Goal: Transaction & Acquisition: Purchase product/service

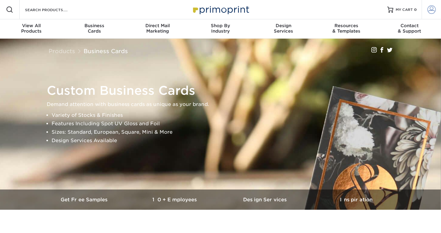
type input "brainbkt@gmail.com"
click at [435, 9] on span at bounding box center [432, 9] width 8 height 8
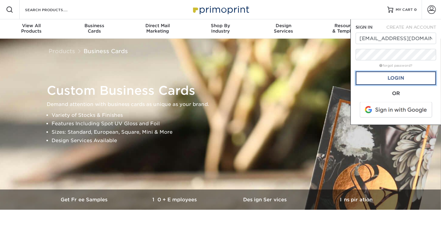
click at [402, 78] on link "Login" at bounding box center [396, 78] width 81 height 14
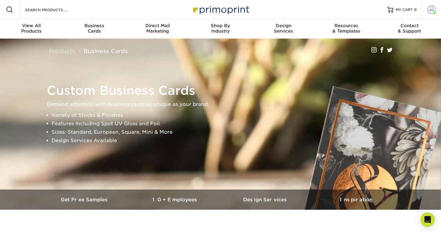
click at [428, 11] on span at bounding box center [432, 9] width 8 height 8
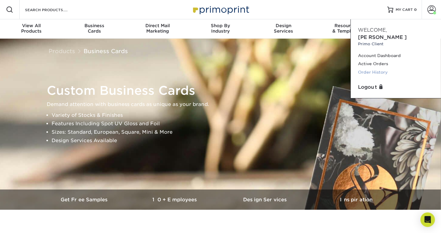
click at [372, 68] on link "Order History" at bounding box center [396, 72] width 76 height 8
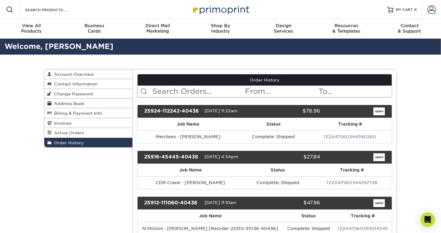
click at [163, 92] on input "text" at bounding box center [198, 91] width 93 height 11
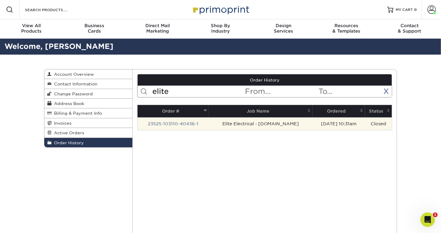
type input "elite"
click at [271, 123] on td "Elite Electrical - [DOMAIN_NAME]" at bounding box center [261, 123] width 104 height 13
click at [191, 123] on link "23525-103110-40436-1" at bounding box center [173, 123] width 51 height 5
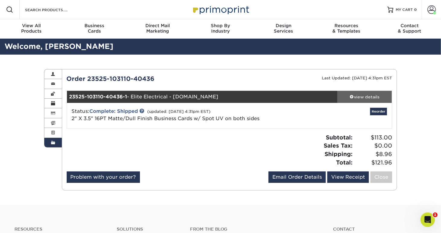
click at [357, 95] on div "view details" at bounding box center [365, 97] width 54 height 6
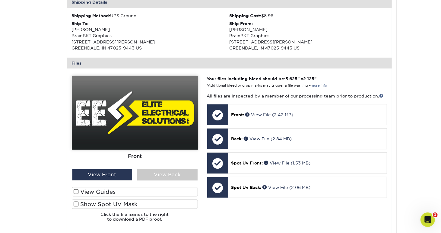
scroll to position [201, 0]
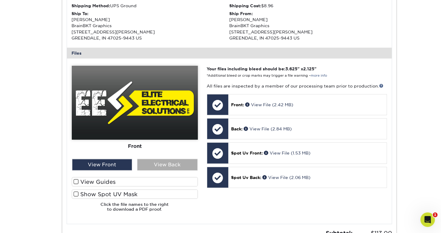
drag, startPoint x: 172, startPoint y: 165, endPoint x: 165, endPoint y: 165, distance: 7.0
click at [171, 165] on div "View Back" at bounding box center [167, 164] width 60 height 11
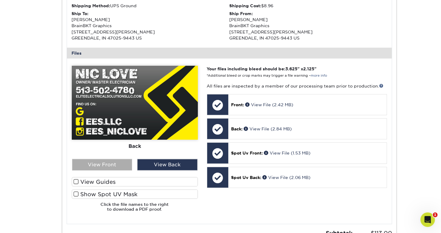
click at [117, 164] on div "View Front" at bounding box center [102, 164] width 60 height 11
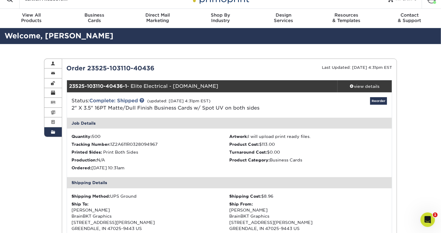
scroll to position [0, 0]
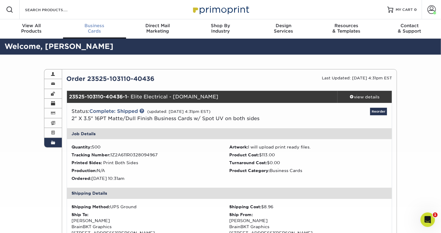
click at [94, 33] on div "Business Cards" at bounding box center [94, 28] width 63 height 11
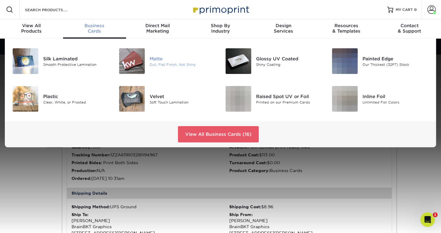
click at [156, 56] on div "Matte" at bounding box center [183, 58] width 66 height 7
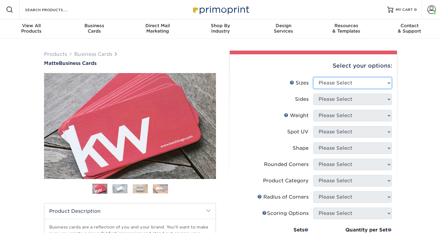
drag, startPoint x: 346, startPoint y: 84, endPoint x: 345, endPoint y: 88, distance: 3.3
click at [345, 84] on select "Please Select 1.5" x 3.5" - Mini 1.75" x 3.5" - Mini 2" x 2" - Square 2" x 3" -…" at bounding box center [353, 82] width 79 height 11
select select "2.00x3.50"
click at [314, 77] on select "Please Select 1.5" x 3.5" - Mini 1.75" x 3.5" - Mini 2" x 2" - Square 2" x 3" -…" at bounding box center [353, 82] width 79 height 11
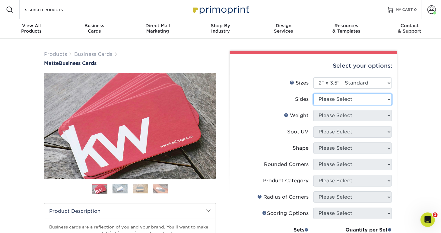
click at [335, 96] on select "Please Select Print Both Sides Print Front Only" at bounding box center [353, 99] width 79 height 11
select select "13abbda7-1d64-4f25-8bb2-c179b224825d"
click at [314, 94] on select "Please Select Print Both Sides Print Front Only" at bounding box center [353, 99] width 79 height 11
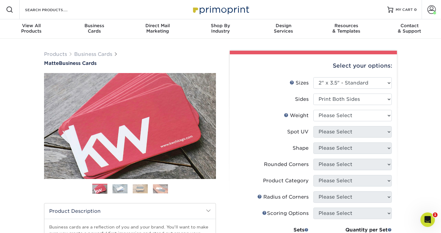
click at [328, 120] on li "Weight Help Weight Please Select 16PT 14PT" at bounding box center [313, 118] width 157 height 16
click at [334, 110] on select "Please Select 16PT 14PT" at bounding box center [353, 115] width 79 height 11
select select "16PT"
click at [314, 110] on select "Please Select 16PT 14PT" at bounding box center [353, 115] width 79 height 11
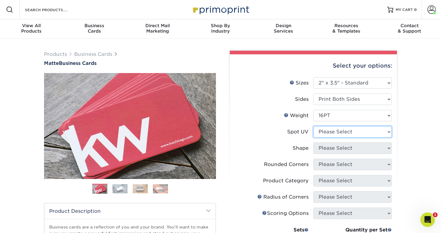
click at [334, 134] on select "Please Select No Spot UV Front and Back (Both Sides) Front Only Back Only" at bounding box center [353, 131] width 79 height 11
select select "0"
click at [314, 126] on select "Please Select No Spot UV Front and Back (Both Sides) Front Only Back Only" at bounding box center [353, 131] width 79 height 11
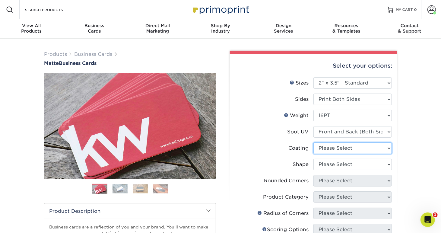
click at [330, 149] on select at bounding box center [353, 148] width 79 height 11
select select "121bb7b5-3b4d-429f-bd8d-bbf80e953313"
click at [314, 143] on select at bounding box center [353, 148] width 79 height 11
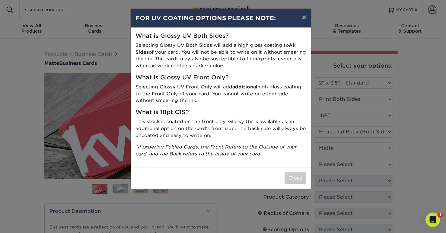
click at [325, 163] on div "× FOR UV COATING OPTIONS PLEASE NOTE: What is Glossy UV Both Sides? Selecting G…" at bounding box center [223, 116] width 446 height 233
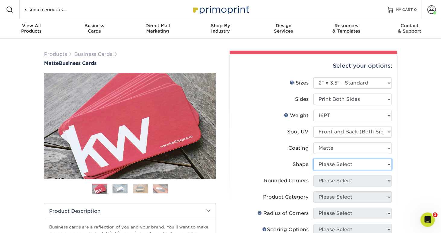
click at [327, 163] on select "Please Select Standard" at bounding box center [353, 164] width 79 height 11
select select "standard"
click at [314, 159] on select "Please Select Standard" at bounding box center [353, 164] width 79 height 11
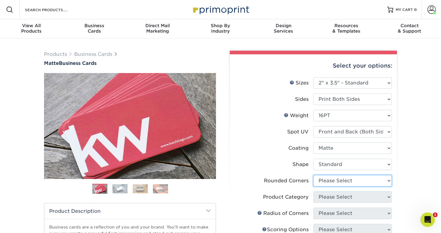
click at [331, 180] on select "Please Select Yes - Round 2 Corners Yes - Round 4 Corners No" at bounding box center [353, 180] width 79 height 11
select select "0"
click at [314, 175] on select "Please Select Yes - Round 2 Corners Yes - Round 4 Corners No" at bounding box center [353, 180] width 79 height 11
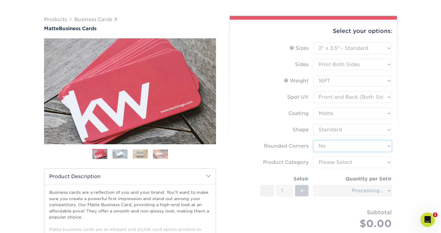
scroll to position [50, 0]
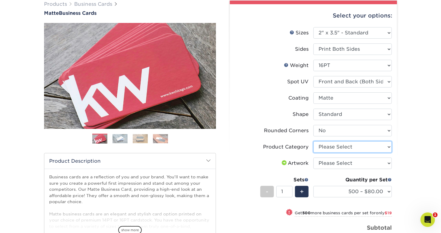
drag, startPoint x: 335, startPoint y: 146, endPoint x: 335, endPoint y: 150, distance: 3.3
click at [335, 146] on select "Please Select Business Cards" at bounding box center [353, 146] width 79 height 11
select select "3b5148f1-0588-4f88-a218-97bcfdce65c1"
click at [314, 141] on select "Please Select Business Cards" at bounding box center [353, 146] width 79 height 11
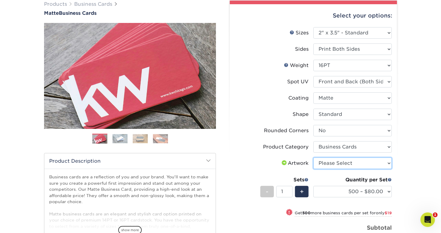
click at [324, 162] on select "Please Select I will upload files I need a design - $100" at bounding box center [353, 163] width 79 height 11
select select "upload"
click at [314, 158] on select "Please Select I will upload files I need a design - $100" at bounding box center [353, 163] width 79 height 11
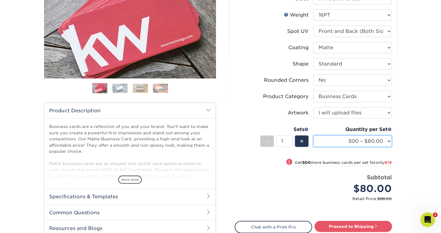
click at [366, 141] on select "500 – $80.00 1000 – $99.00 2500 – $187.00 5000 – $254.00 10000 – $558.00 15000 …" at bounding box center [353, 141] width 79 height 11
click at [370, 139] on select "500 – $80.00 1000 – $99.00 2500 – $187.00 5000 – $254.00 10000 – $558.00 15000 …" at bounding box center [353, 141] width 79 height 11
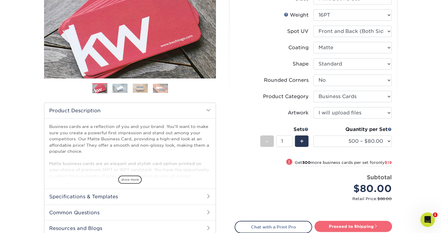
click at [356, 226] on link "Proceed to Shipping" at bounding box center [354, 226] width 78 height 11
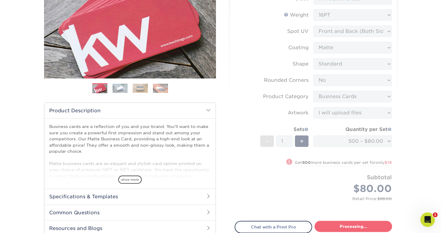
type input "Set 1"
select select "84b0d15f-6b65-4aa4-bc5a-4a65d7730aad"
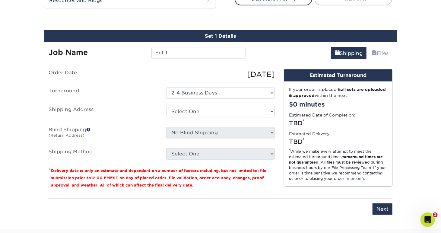
scroll to position [337, 0]
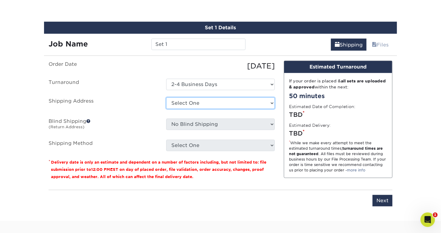
click at [184, 101] on select "Select One BrainBKT Graphics HOB - Block HOB - Lamle Neural Payments + Add New …" at bounding box center [220, 103] width 109 height 11
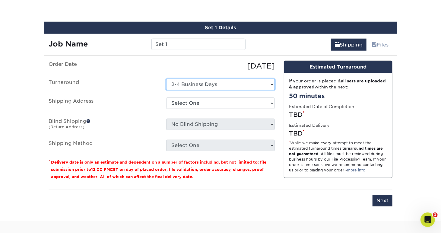
click at [181, 85] on select "Select One 2-4 Business Days" at bounding box center [220, 84] width 109 height 11
click at [192, 83] on select "Select One 2-4 Business Days" at bounding box center [220, 84] width 109 height 11
drag, startPoint x: 192, startPoint y: 83, endPoint x: 191, endPoint y: 87, distance: 4.3
click at [192, 83] on select "Select One 2-4 Business Days" at bounding box center [220, 84] width 109 height 11
click at [163, 105] on div "Select One BrainBKT Graphics HOB - Block HOB - Lamle Neural Payments + Add New …" at bounding box center [221, 105] width 118 height 14
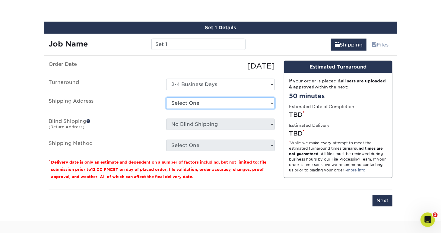
click at [190, 100] on select "Select One BrainBKT Graphics HOB - Block HOB - Lamle Neural Payments + Add New …" at bounding box center [220, 103] width 109 height 11
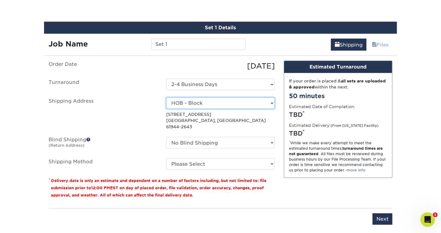
click at [191, 103] on select "Select One BrainBKT Graphics HOB - Block HOB - Lamle Neural Payments + Add New …" at bounding box center [220, 103] width 109 height 11
select select "218452"
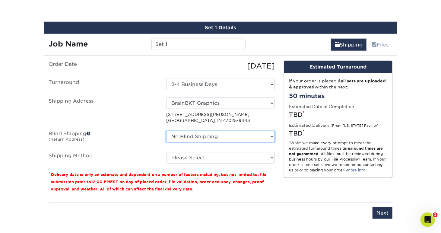
click at [182, 136] on select "No Blind Shipping BrainBKT Graphics HOB - Block HOB - Lamle Neural Payments + A…" at bounding box center [220, 136] width 109 height 11
select select "218452"
click at [166, 131] on select "No Blind Shipping BrainBKT Graphics HOB - Block HOB - Lamle Neural Payments + A…" at bounding box center [220, 136] width 109 height 11
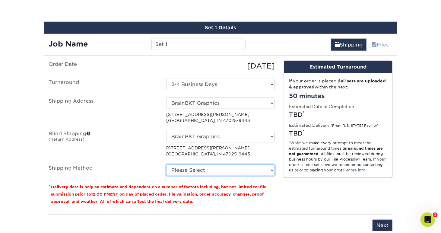
click at [180, 167] on select "Please Select Ground Shipping (+$8.96) 3 Day Shipping Service (+$18.70) 2 Day A…" at bounding box center [220, 170] width 109 height 11
select select "03"
click at [166, 165] on select "Please Select Ground Shipping (+$8.96) 3 Day Shipping Service (+$18.70) 2 Day A…" at bounding box center [220, 170] width 109 height 11
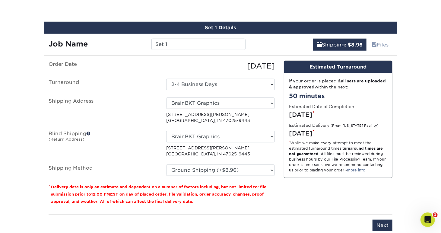
click at [136, 157] on ul "Order Date 10/06/2025 Turnaround Select One 2-4 Business Days Shipping Address …" at bounding box center [162, 118] width 226 height 115
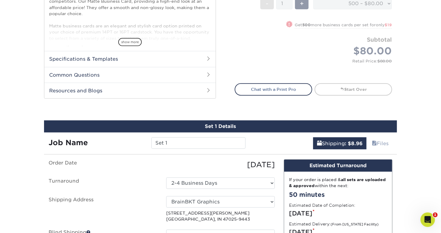
scroll to position [186, 0]
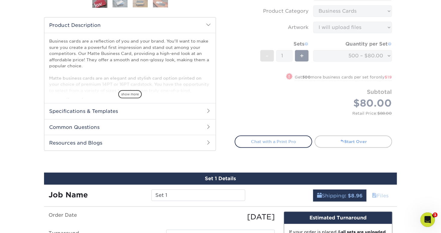
click at [282, 108] on form "Sizes Help Sizes Please Select 1.5" x 3.5" - Mini 1.75" x 3.5" - Mini 2" x 2" -…" at bounding box center [314, 9] width 158 height 237
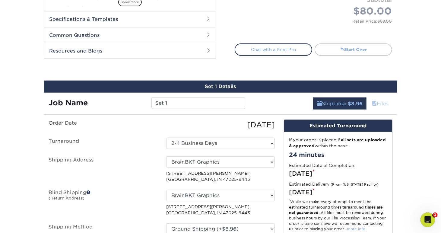
scroll to position [287, 0]
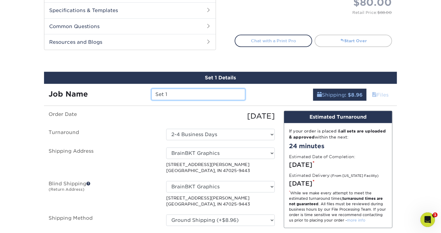
drag, startPoint x: 191, startPoint y: 95, endPoint x: 135, endPoint y: 94, distance: 55.3
click at [135, 94] on div "Job Name Set 1" at bounding box center [147, 94] width 206 height 11
type input "Elite Electrical - N.Love"
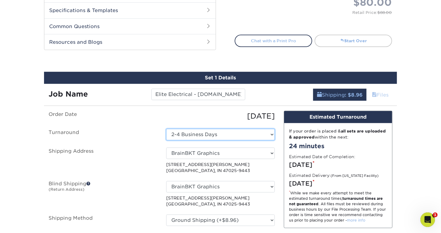
click at [198, 132] on select "Select One 2-4 Business Days" at bounding box center [220, 134] width 109 height 11
drag, startPoint x: 197, startPoint y: 132, endPoint x: 191, endPoint y: 143, distance: 12.3
click at [197, 132] on select "Select One 2-4 Business Days" at bounding box center [220, 134] width 109 height 11
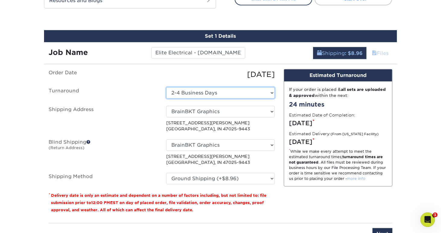
scroll to position [337, 0]
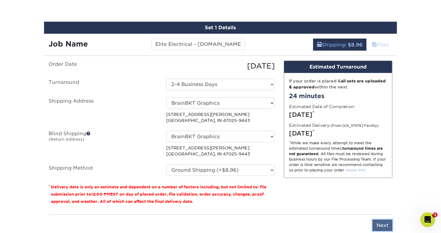
click at [381, 220] on input "Next" at bounding box center [383, 225] width 20 height 11
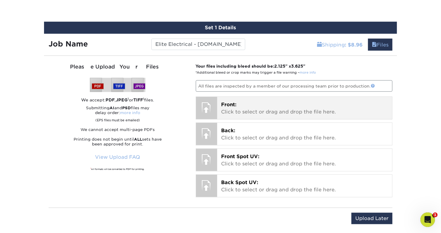
click at [246, 112] on p "Front: Click to select or drag and drop the file here." at bounding box center [305, 108] width 167 height 14
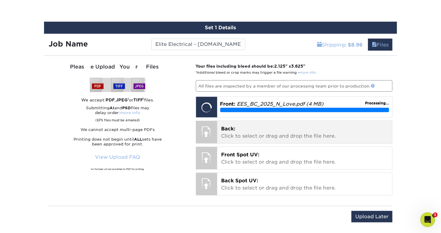
click at [248, 132] on p "Back: Click to select or drag and drop the file here." at bounding box center [305, 132] width 167 height 14
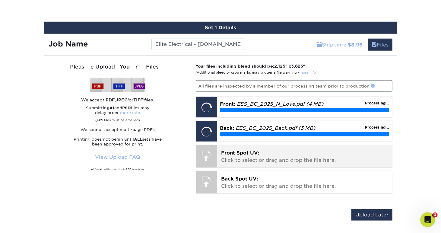
click at [243, 155] on p "Front Spot UV: Click to select or drag and drop the file here." at bounding box center [305, 156] width 167 height 14
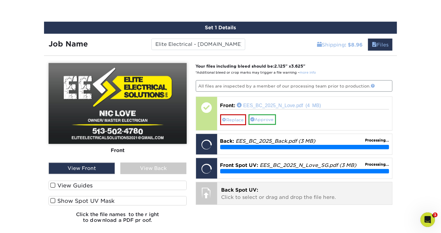
click at [261, 190] on p "Back Spot UV: Click to select or drag and drop the file here." at bounding box center [305, 194] width 167 height 14
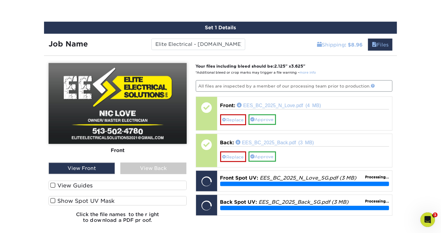
click at [55, 183] on span at bounding box center [52, 186] width 5 height 6
click at [0, 0] on input "View Guides" at bounding box center [0, 0] width 0 height 0
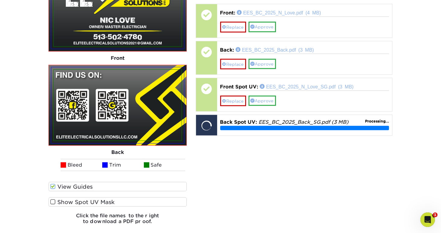
scroll to position [438, 0]
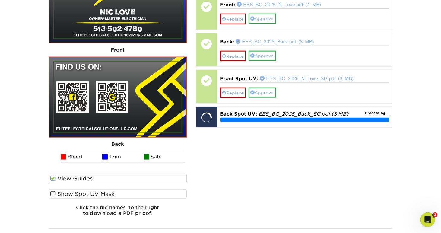
click at [53, 193] on span at bounding box center [52, 194] width 5 height 6
click at [0, 0] on input "Show Spot UV Mask" at bounding box center [0, 0] width 0 height 0
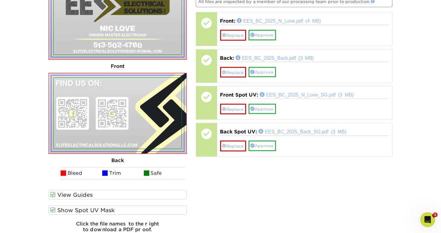
scroll to position [387, 0]
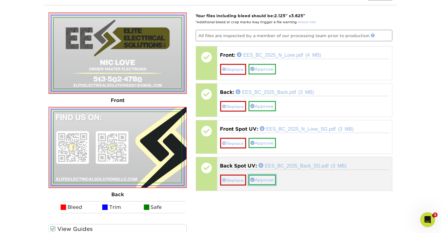
click at [257, 175] on link "Approve" at bounding box center [262, 180] width 27 height 10
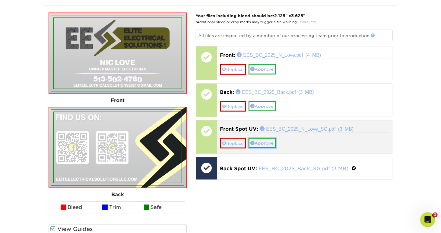
click at [261, 140] on link "Approve" at bounding box center [262, 143] width 27 height 10
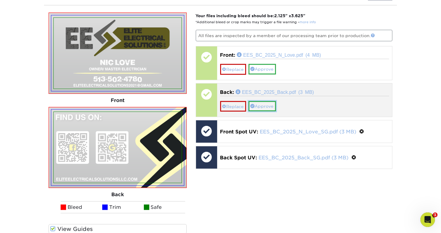
click at [261, 101] on link "Approve" at bounding box center [262, 106] width 27 height 10
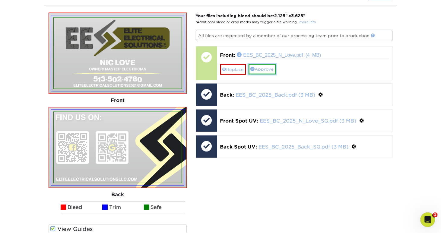
click at [261, 69] on link "Approve" at bounding box center [262, 69] width 27 height 10
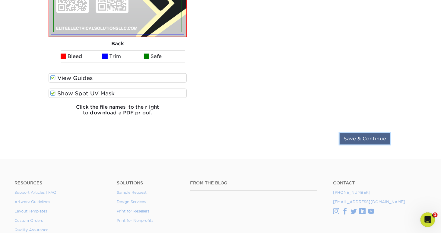
click at [366, 134] on input "Save & Continue" at bounding box center [365, 138] width 50 height 11
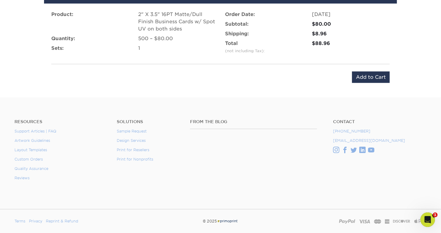
scroll to position [395, 0]
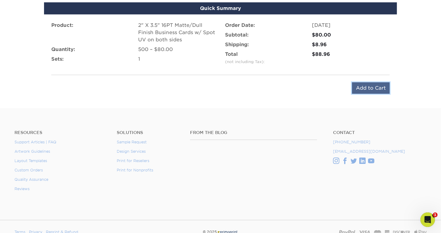
click at [373, 86] on input "Add to Cart" at bounding box center [371, 87] width 38 height 11
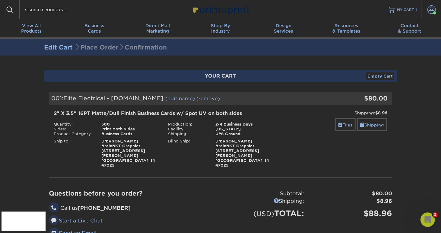
drag, startPoint x: 430, startPoint y: 13, endPoint x: 434, endPoint y: 49, distance: 36.3
click at [434, 49] on div "Edit Cart Place Order Confirmation" at bounding box center [220, 47] width 441 height 17
click at [433, 11] on span at bounding box center [432, 9] width 8 height 8
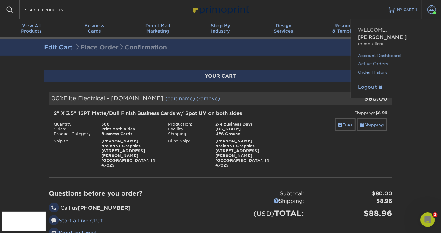
click at [402, 150] on section "YOUR CART Empty Cart Your Cart is Empty View Account Active Orders Order Histor…" at bounding box center [220, 169] width 441 height 227
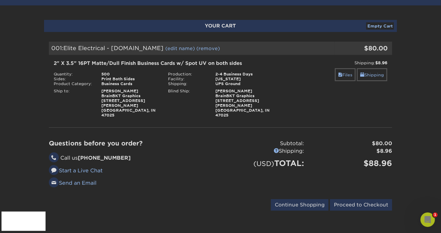
scroll to position [151, 0]
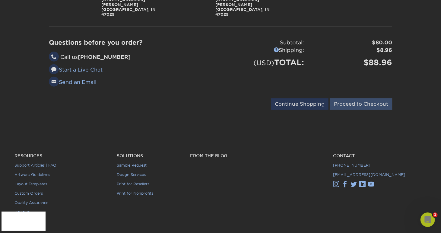
click at [353, 98] on input "Proceed to Checkout" at bounding box center [361, 103] width 62 height 11
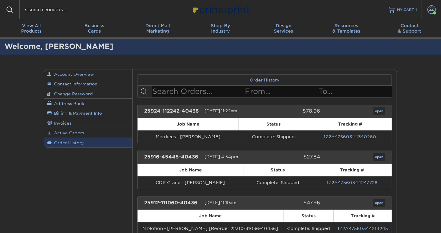
click at [240, 91] on input "text" at bounding box center [198, 91] width 93 height 11
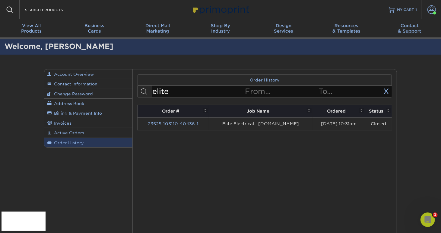
type input "elite"
click at [178, 123] on link "23525-103110-40436-1" at bounding box center [173, 123] width 51 height 5
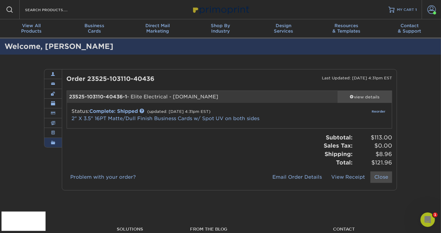
click at [361, 95] on div "view details" at bounding box center [365, 97] width 54 height 6
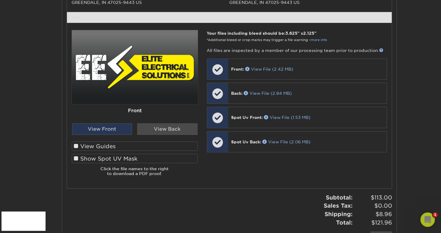
scroll to position [252, 0]
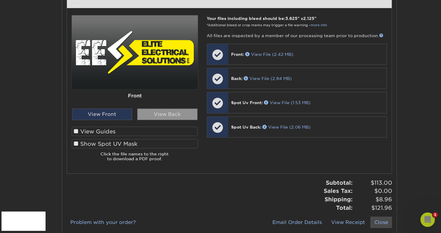
click at [159, 112] on div "View Back" at bounding box center [167, 114] width 60 height 11
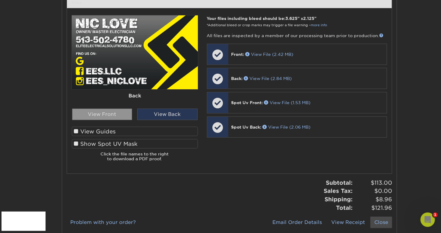
click at [110, 114] on div "View Front" at bounding box center [102, 114] width 60 height 11
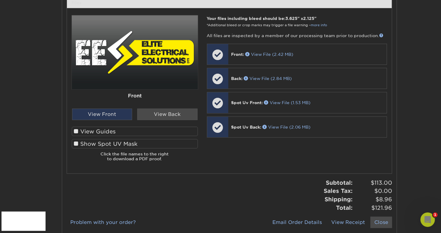
click at [78, 130] on span at bounding box center [76, 132] width 5 height 6
click at [0, 0] on input "View Guides" at bounding box center [0, 0] width 0 height 0
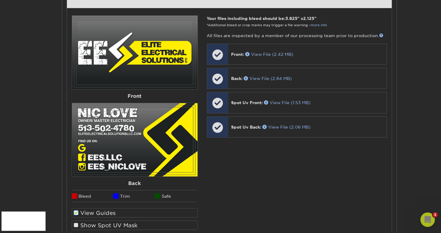
click at [75, 225] on span at bounding box center [76, 226] width 5 height 6
click at [0, 0] on input "Show Spot UV Mask" at bounding box center [0, 0] width 0 height 0
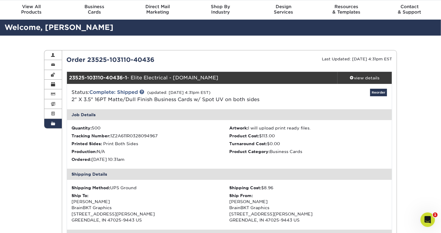
scroll to position [0, 0]
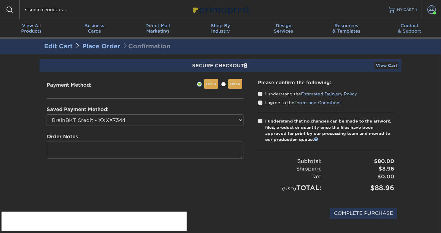
click at [120, 120] on select "BrainBKT Credit - XXXX7344 BrainBKT Debit - XXXX1372 New Credit Card" at bounding box center [145, 119] width 197 height 11
select select "75554"
click at [47, 114] on select "BrainBKT Credit - XXXX7344 BrainBKT Debit - XXXX1372 New Credit Card" at bounding box center [145, 119] width 197 height 11
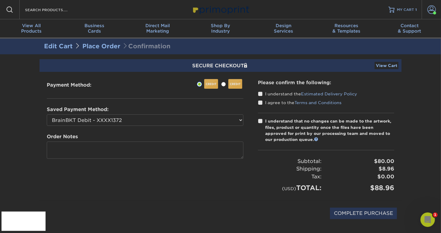
click at [261, 94] on span at bounding box center [260, 94] width 5 height 6
click at [0, 0] on input "I understand the Estimated Delivery Policy" at bounding box center [0, 0] width 0 height 0
click at [260, 101] on span at bounding box center [260, 103] width 5 height 6
click at [0, 0] on input "I agree to the Terms and Conditions" at bounding box center [0, 0] width 0 height 0
click at [261, 118] on span at bounding box center [260, 121] width 5 height 6
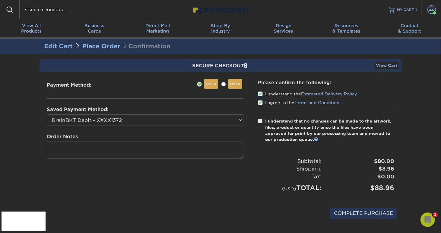
click at [0, 0] on input "I understand that no changes can be made to the artwork, files, product or quan…" at bounding box center [0, 0] width 0 height 0
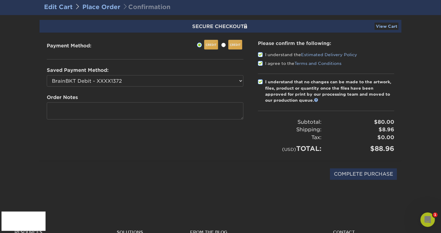
scroll to position [50, 0]
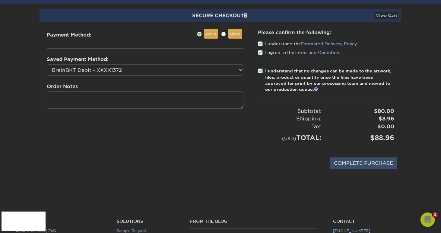
click at [366, 159] on input "COMPLETE PURCHASE" at bounding box center [363, 163] width 67 height 11
type input "PROCESSING, PLEASE WAIT..."
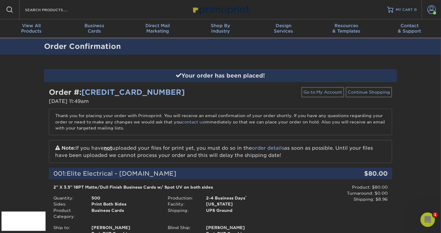
click at [215, 8] on img at bounding box center [221, 9] width 60 height 13
